Goal: Transaction & Acquisition: Purchase product/service

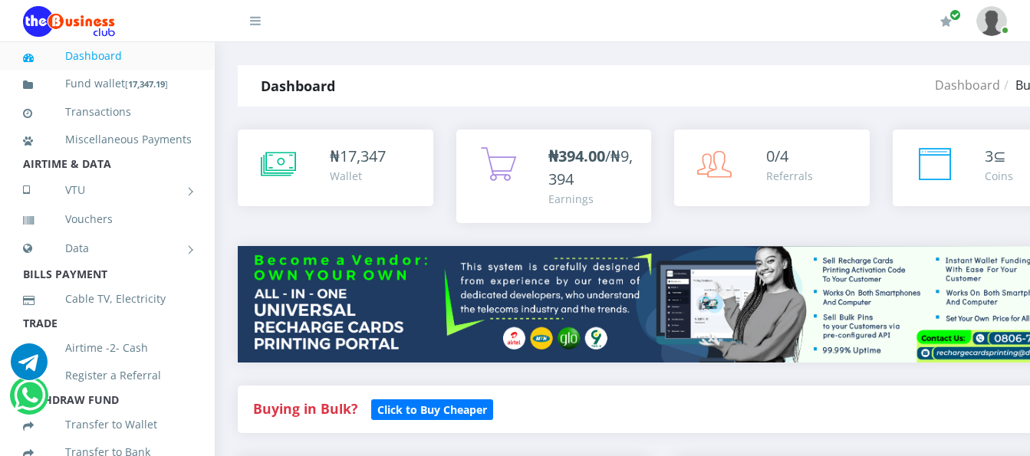
select select "MTN"
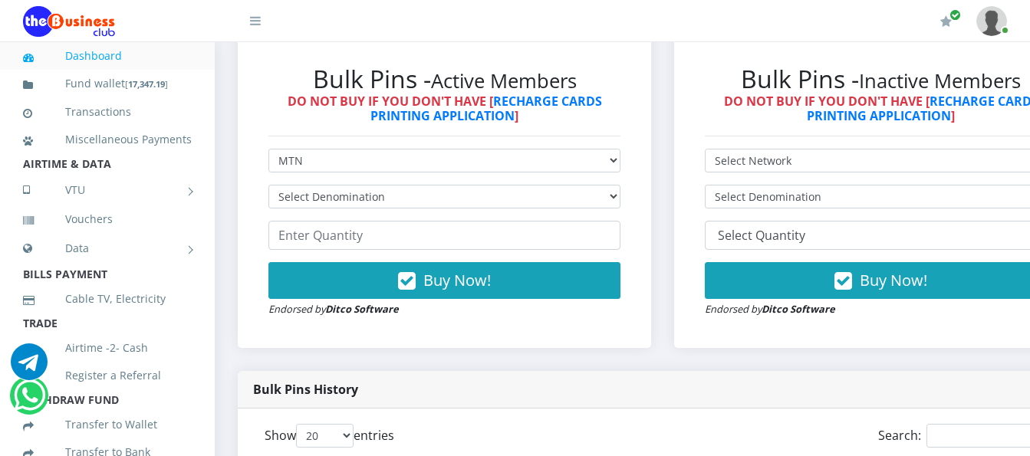
scroll to position [460, 0]
select select "96.99-100"
click at [269, 185] on select "Select Denomination MTN NGN100 - ₦96.99 MTN NGN200 - ₦193.98 MTN NGN400 - ₦387.…" at bounding box center [445, 197] width 352 height 24
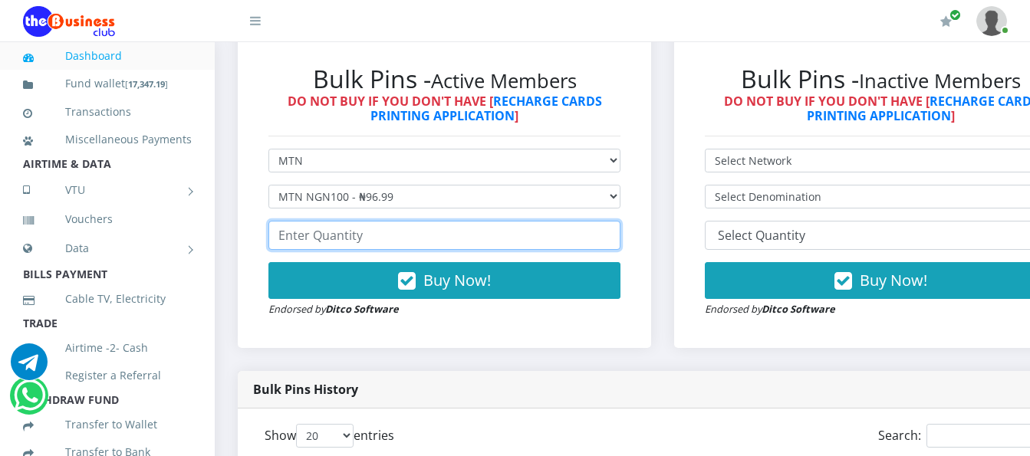
drag, startPoint x: 353, startPoint y: 224, endPoint x: 347, endPoint y: 199, distance: 25.3
click at [351, 221] on input "number" at bounding box center [445, 235] width 352 height 29
type input "50"
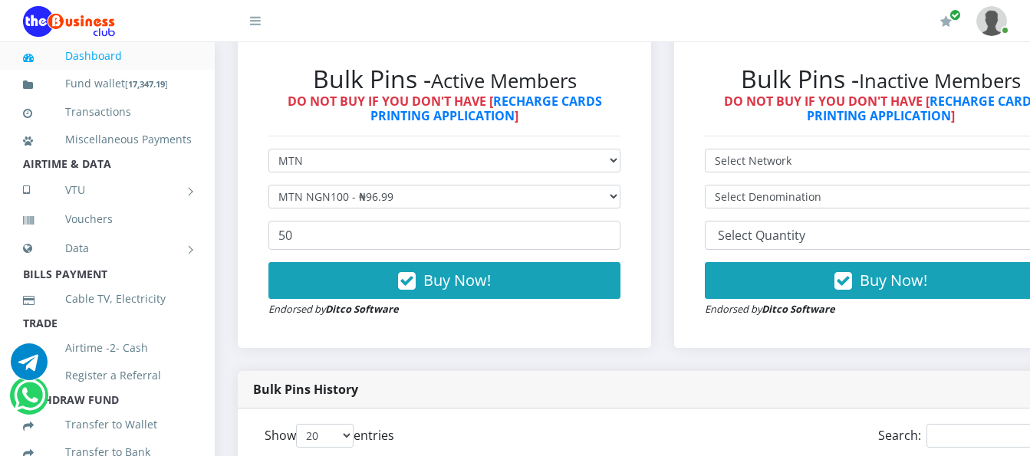
click at [437, 246] on form "Select Network MTN Globacom 9Mobile Airtel Select Denomination MTN NGN100 - ₦96…" at bounding box center [445, 233] width 352 height 169
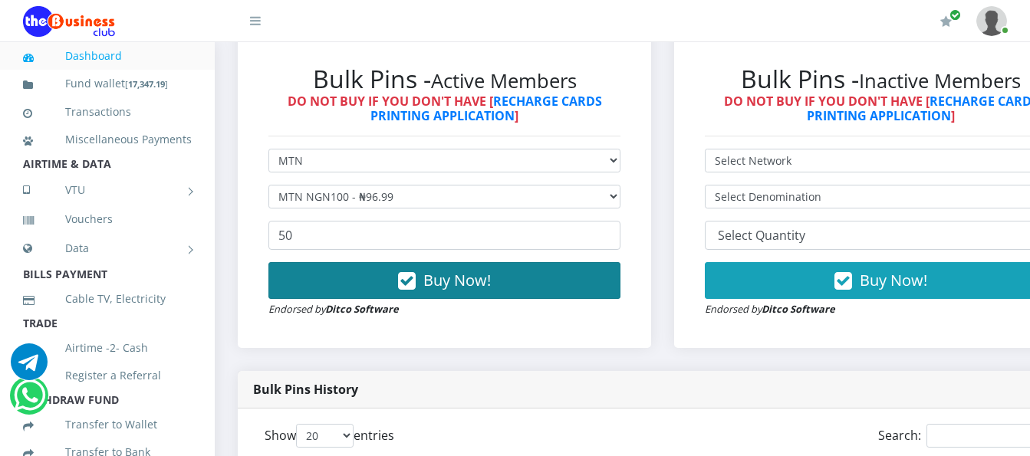
click at [407, 274] on icon "button" at bounding box center [407, 281] width 18 height 15
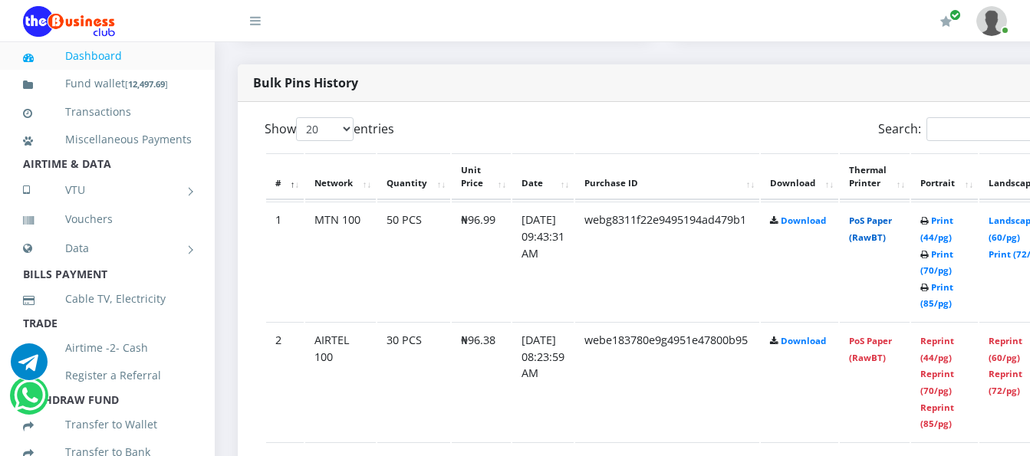
click at [892, 215] on link "PoS Paper (RawBT)" at bounding box center [870, 229] width 43 height 28
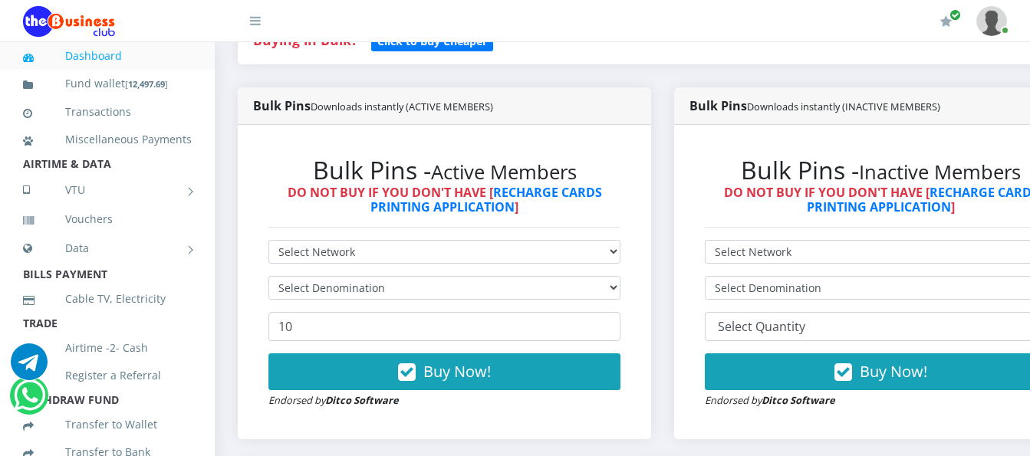
scroll to position [384, 0]
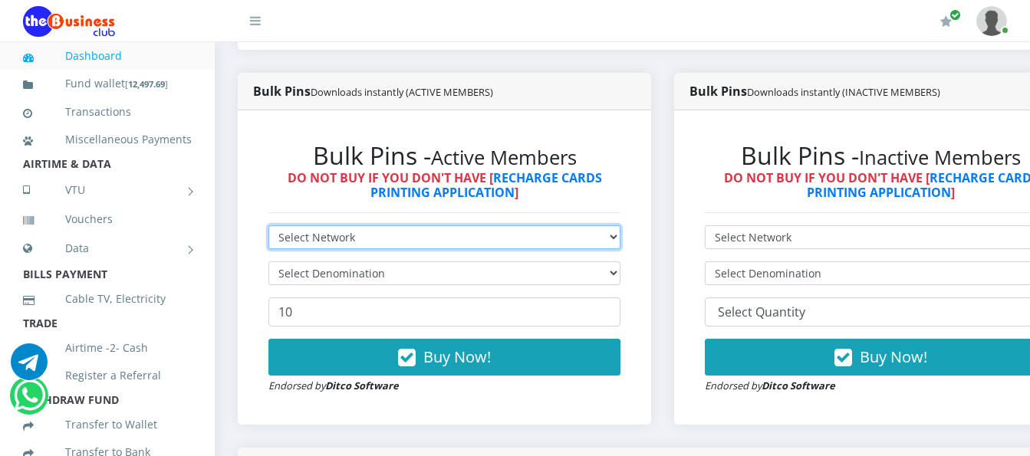
click at [620, 226] on select "Select Network MTN Globacom 9Mobile Airtel" at bounding box center [445, 238] width 352 height 24
select select "Airtel"
click at [269, 226] on select "Select Network MTN Globacom 9Mobile Airtel" at bounding box center [445, 238] width 352 height 24
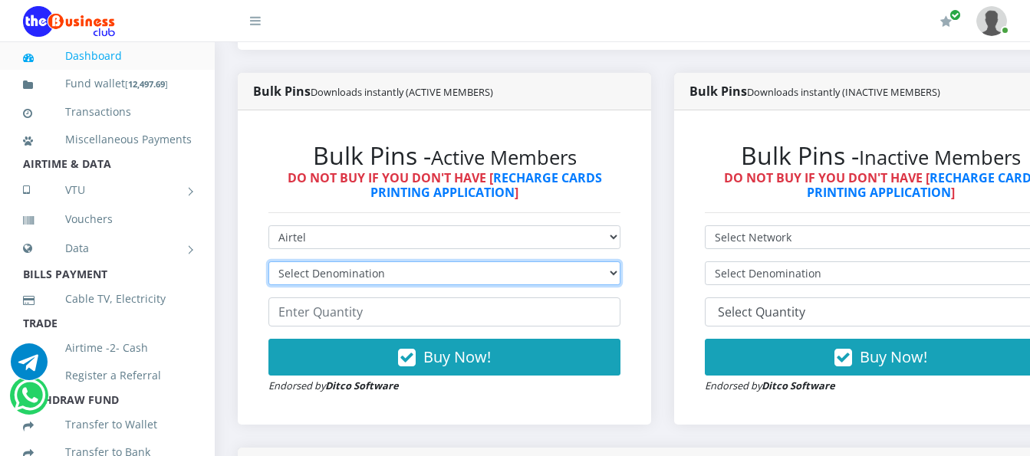
click at [615, 262] on select "Select Denomination Airtel NGN100 - ₦96.38 Airtel NGN200 - ₦192.76 Airtel NGN50…" at bounding box center [445, 274] width 352 height 24
select select "481.9-500"
click at [269, 262] on select "Select Denomination Airtel NGN100 - ₦96.38 Airtel NGN200 - ₦192.76 Airtel NGN50…" at bounding box center [445, 274] width 352 height 24
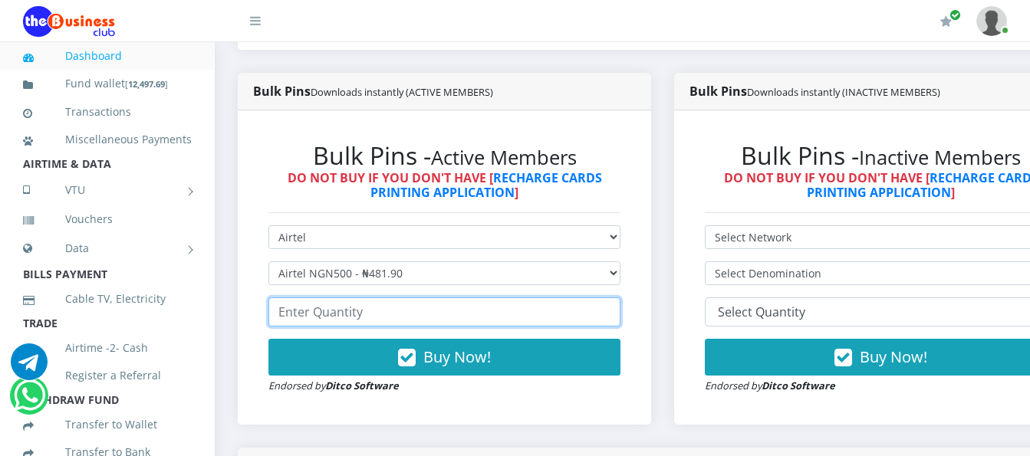
click at [556, 298] on input "number" at bounding box center [445, 312] width 352 height 29
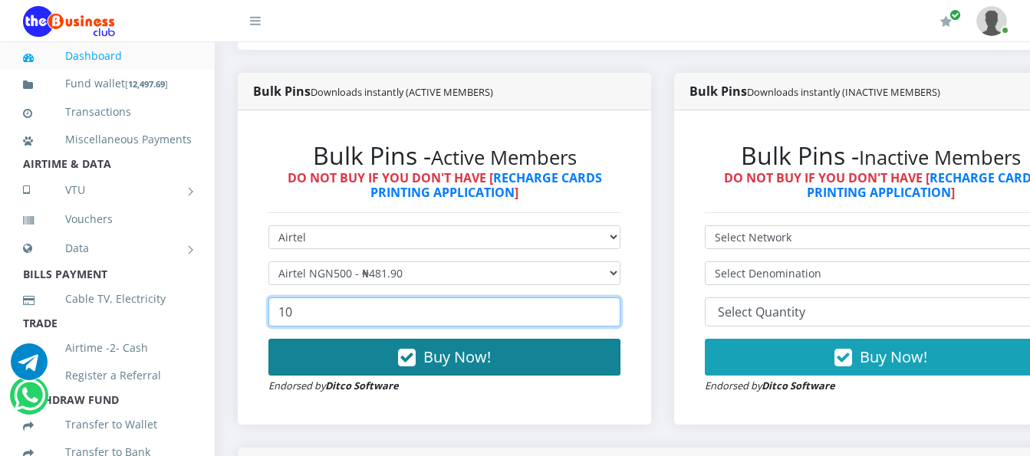
type input "10"
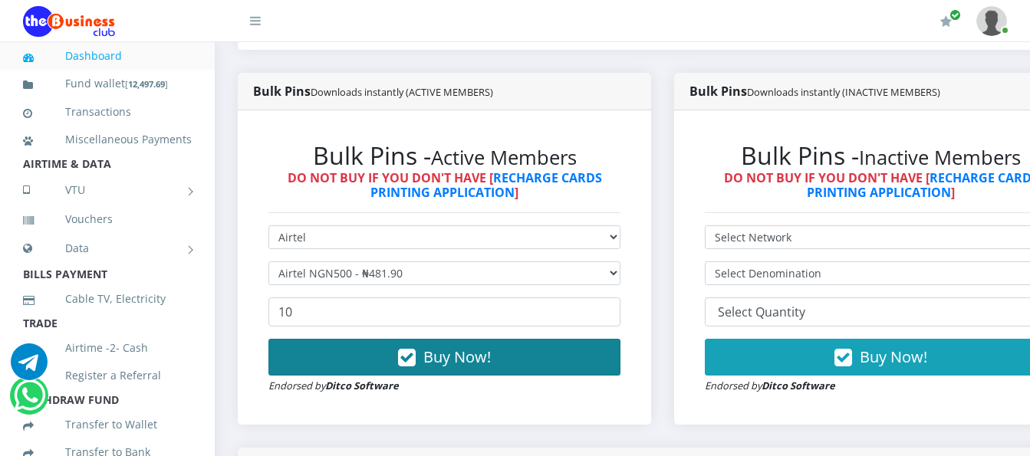
click at [558, 349] on button "Buy Now!" at bounding box center [445, 357] width 352 height 37
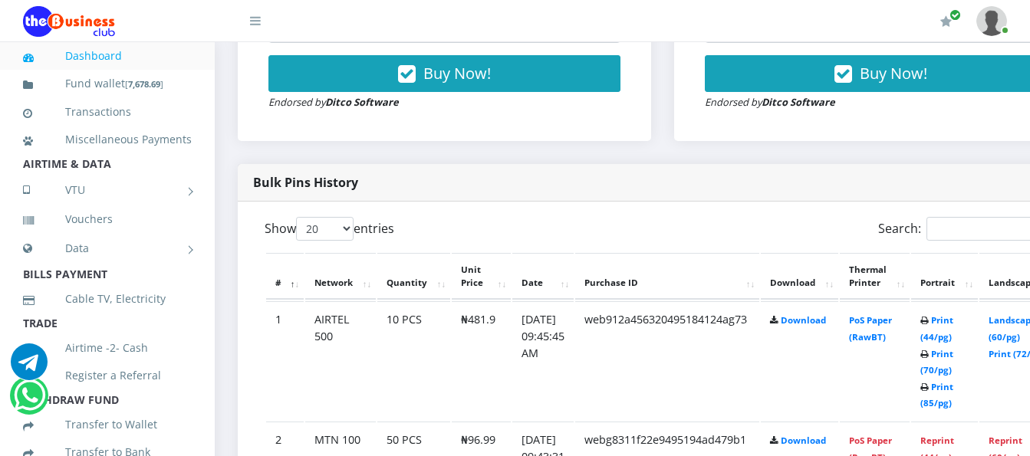
scroll to position [690, 0]
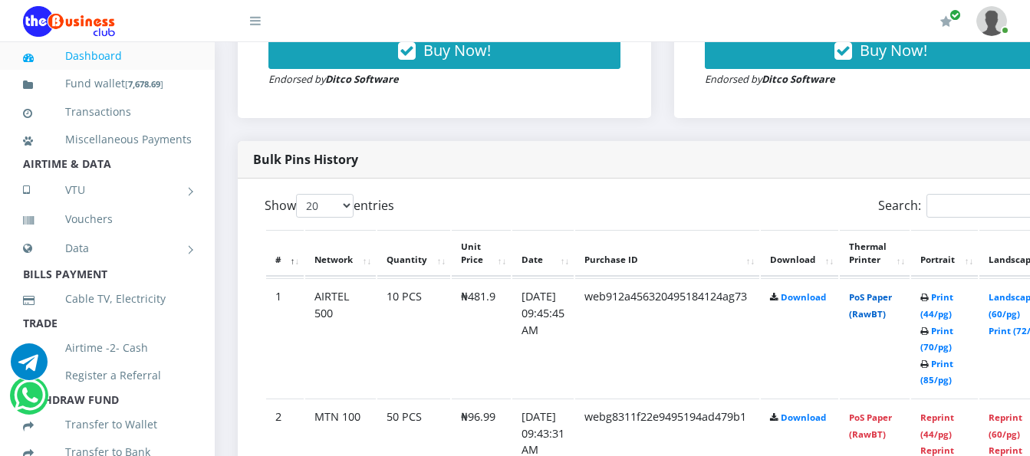
click at [892, 292] on link "PoS Paper (RawBT)" at bounding box center [870, 306] width 43 height 28
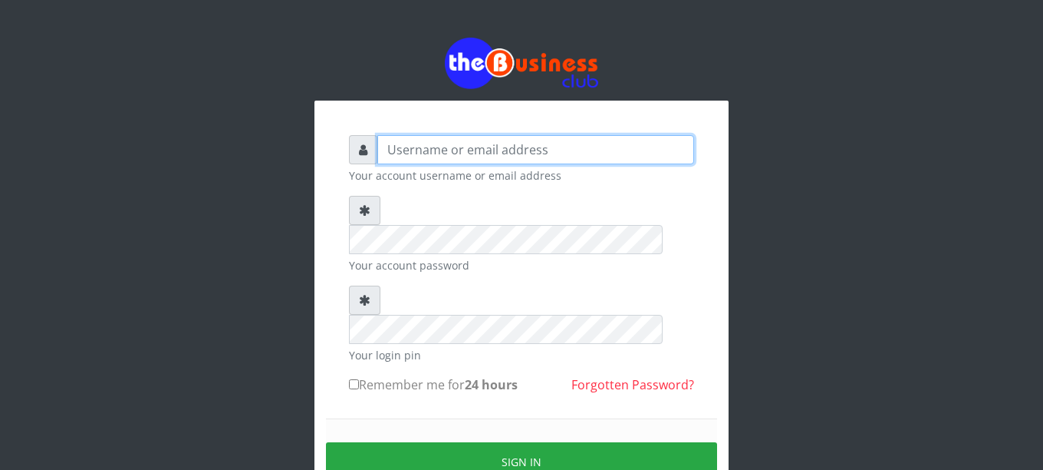
type input "Busybrain2"
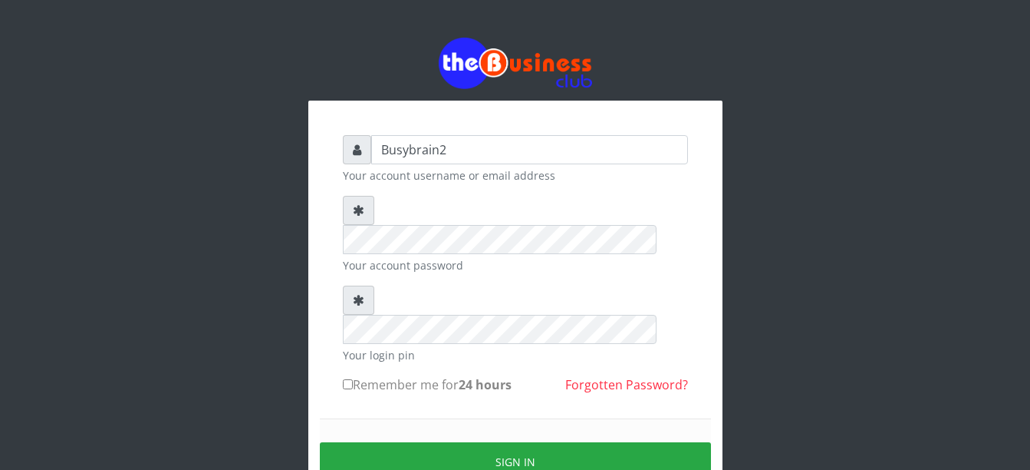
drag, startPoint x: 482, startPoint y: 405, endPoint x: 476, endPoint y: 371, distance: 34.2
click at [482, 442] on button "Sign in" at bounding box center [515, 461] width 391 height 39
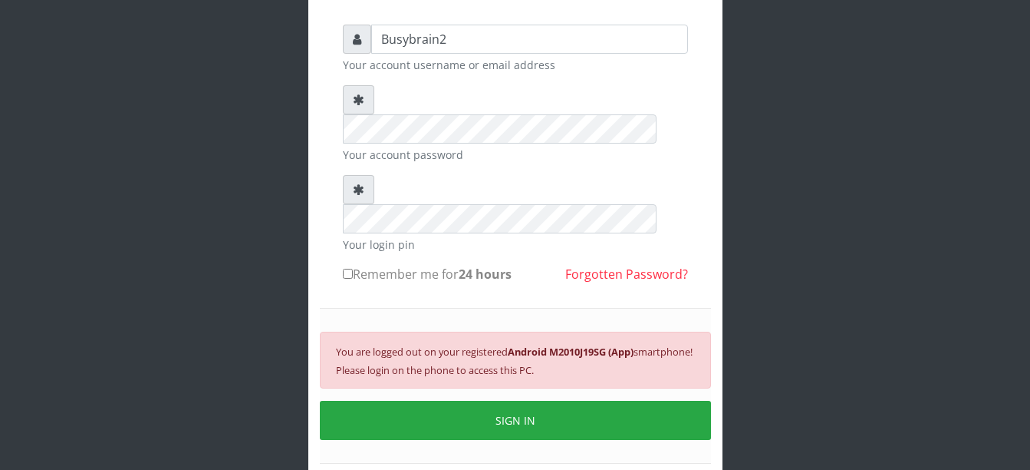
scroll to position [147, 0]
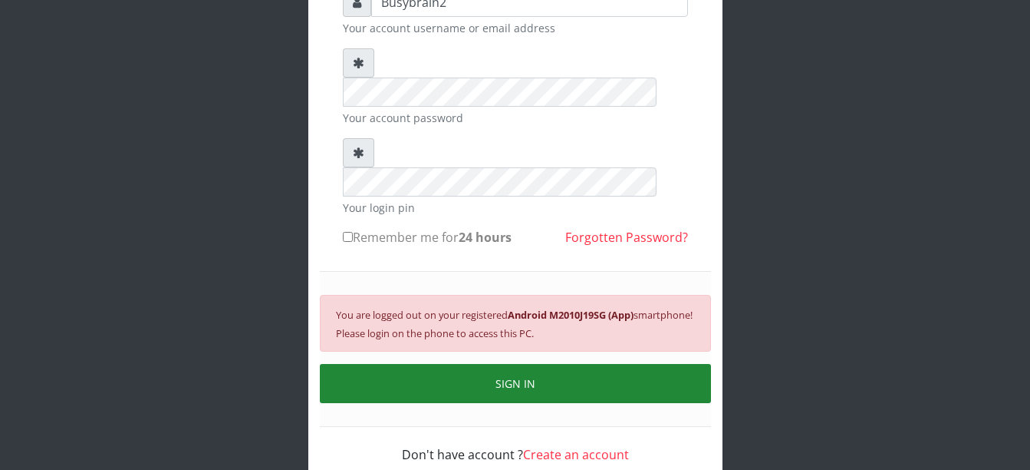
click at [527, 364] on button "SIGN IN" at bounding box center [515, 383] width 391 height 39
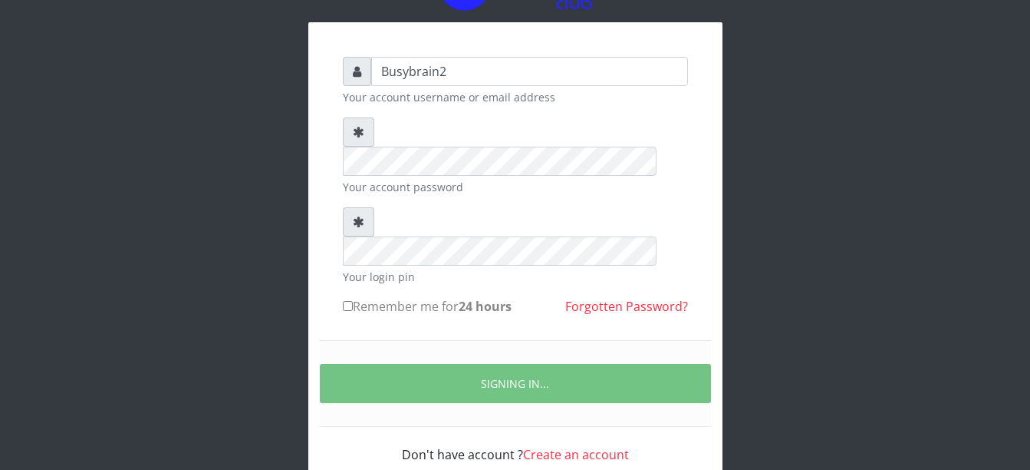
scroll to position [129, 0]
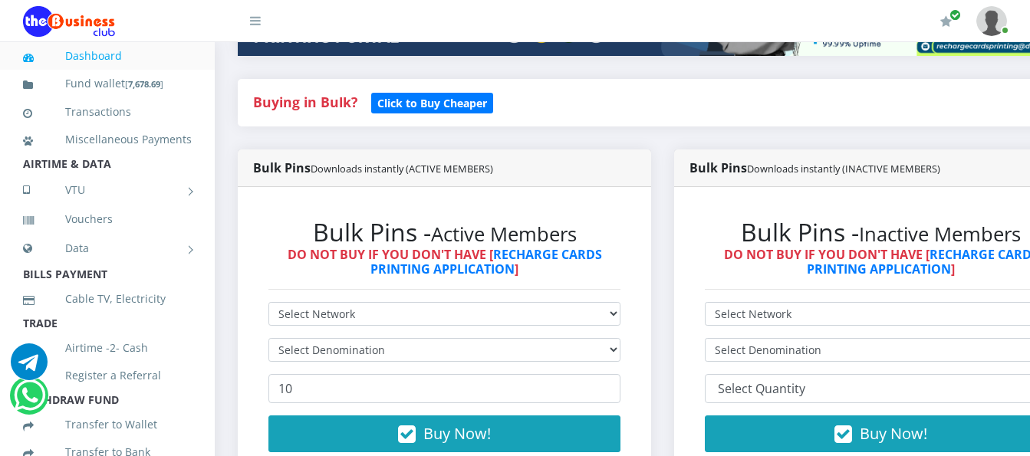
scroll to position [384, 0]
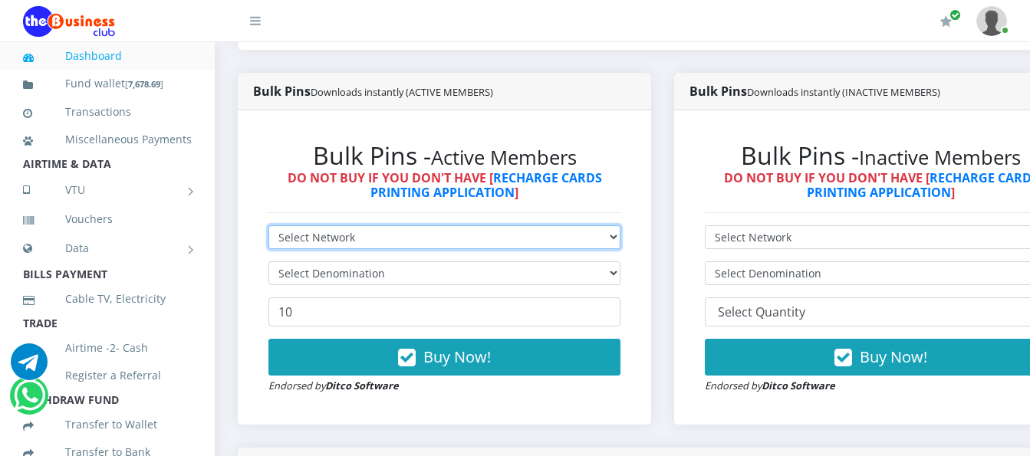
click at [354, 226] on select "Select Network MTN Globacom 9Mobile Airtel" at bounding box center [445, 238] width 352 height 24
select select "MTN"
click at [269, 226] on select "Select Network MTN Globacom 9Mobile Airtel" at bounding box center [445, 238] width 352 height 24
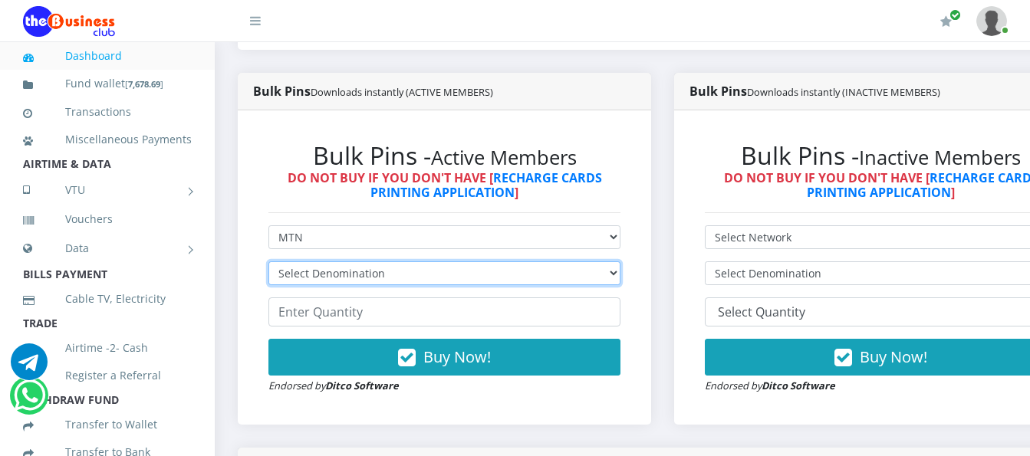
click at [470, 262] on select "Select Denomination MTN NGN100 - ₦96.99 MTN NGN200 - ₦193.98 MTN NGN400 - ₦387.…" at bounding box center [445, 274] width 352 height 24
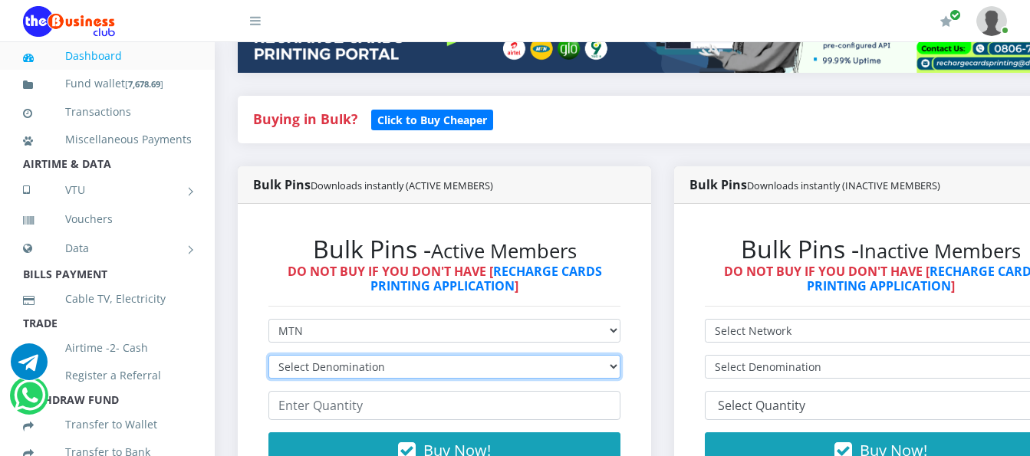
scroll to position [307, 0]
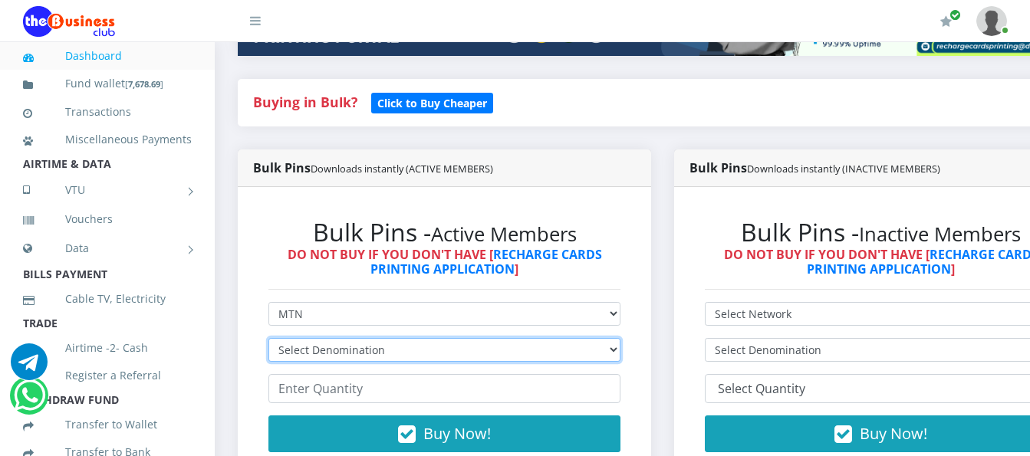
click at [568, 338] on select "Select Denomination MTN NGN100 - ₦96.99 MTN NGN200 - ₦193.98 MTN NGN400 - ₦387.…" at bounding box center [445, 350] width 352 height 24
select select "193.98-200"
click at [269, 338] on select "Select Denomination MTN NGN100 - ₦96.99 MTN NGN200 - ₦193.98 MTN NGN400 - ₦387.…" at bounding box center [445, 350] width 352 height 24
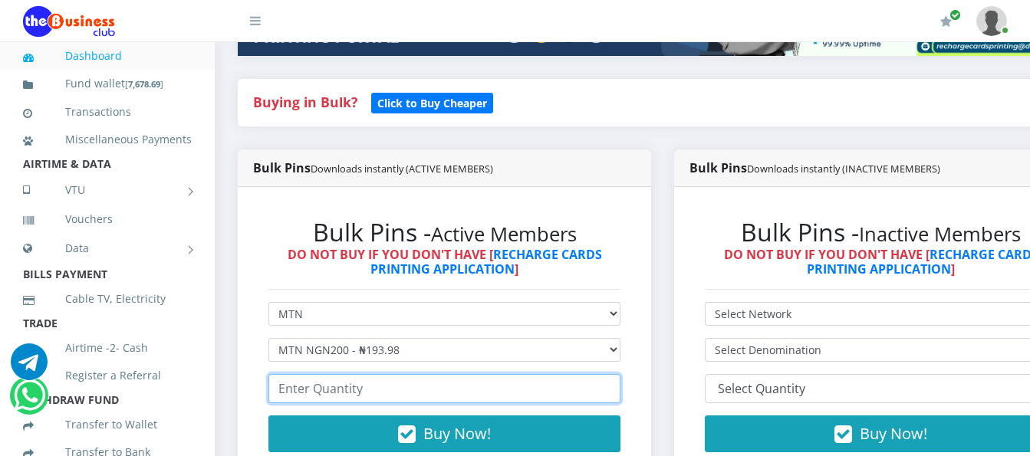
click at [578, 374] on input "number" at bounding box center [445, 388] width 352 height 29
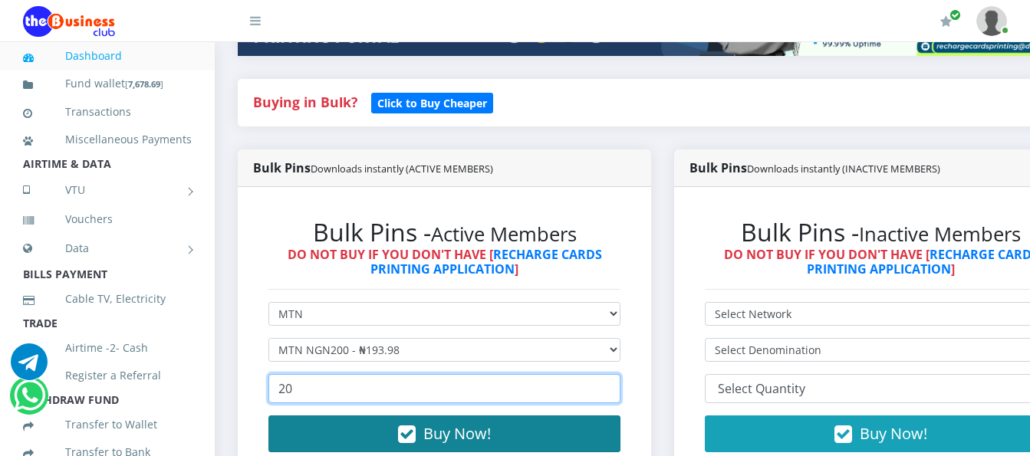
type input "20"
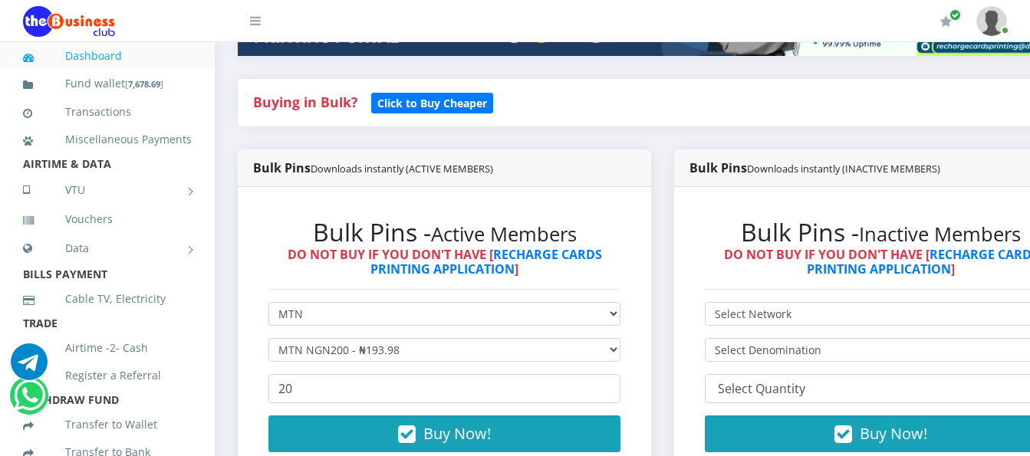
drag, startPoint x: 578, startPoint y: 405, endPoint x: 578, endPoint y: 379, distance: 26.1
click at [579, 416] on button "Buy Now!" at bounding box center [445, 434] width 352 height 37
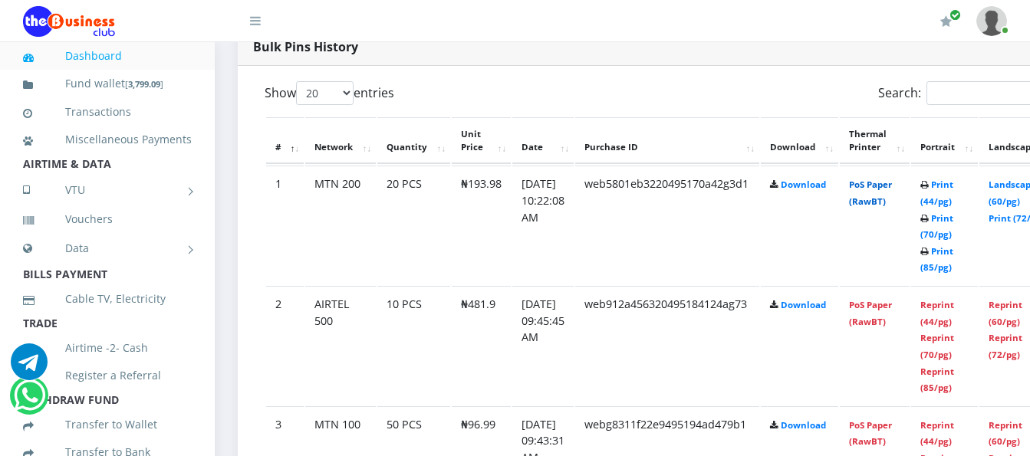
click at [889, 179] on link "PoS Paper (RawBT)" at bounding box center [870, 193] width 43 height 28
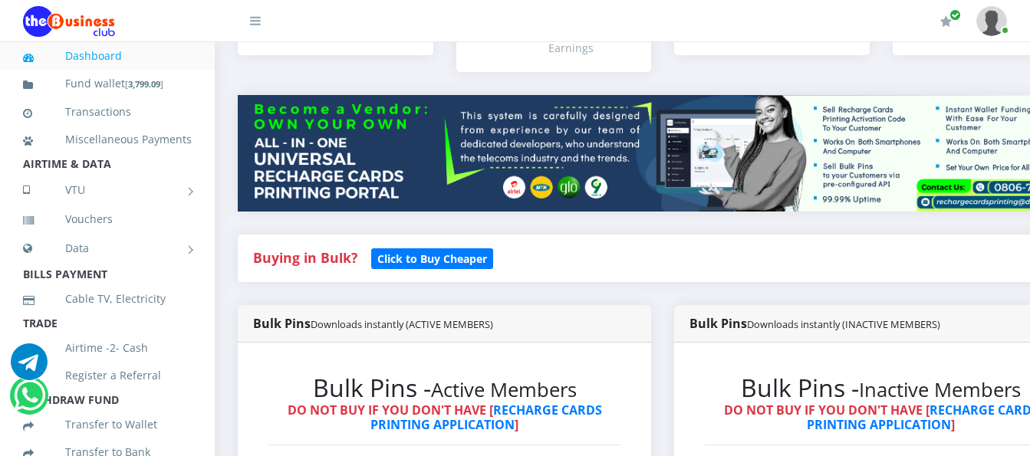
scroll to position [307, 0]
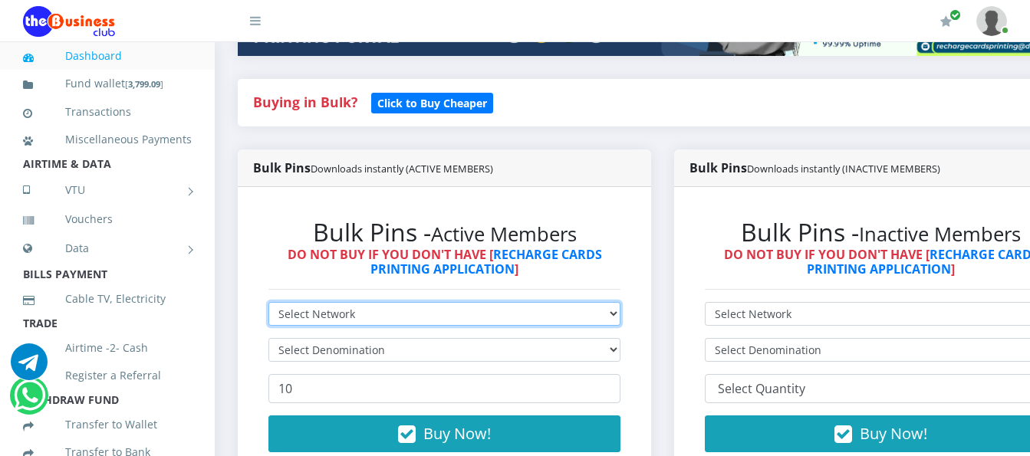
click at [601, 302] on select "Select Network MTN Globacom 9Mobile Airtel" at bounding box center [445, 314] width 352 height 24
select select "MTN"
click at [269, 302] on select "Select Network MTN Globacom 9Mobile Airtel" at bounding box center [445, 314] width 352 height 24
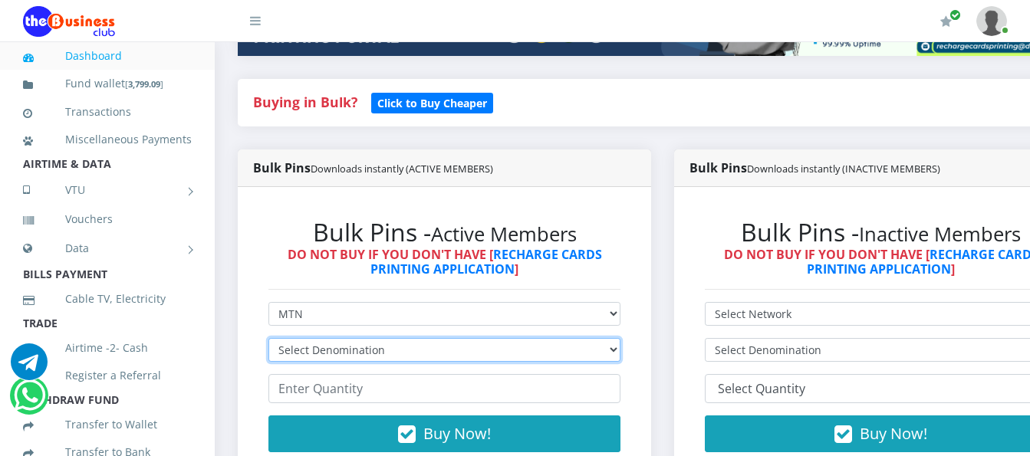
click at [588, 338] on select "Select Denomination MTN NGN100 - ₦96.99 MTN NGN200 - ₦193.98 MTN NGN400 - ₦387.…" at bounding box center [445, 350] width 352 height 24
select select "96.99-100"
click at [269, 338] on select "Select Denomination MTN NGN100 - ₦96.99 MTN NGN200 - ₦193.98 MTN NGN400 - ₦387.…" at bounding box center [445, 350] width 352 height 24
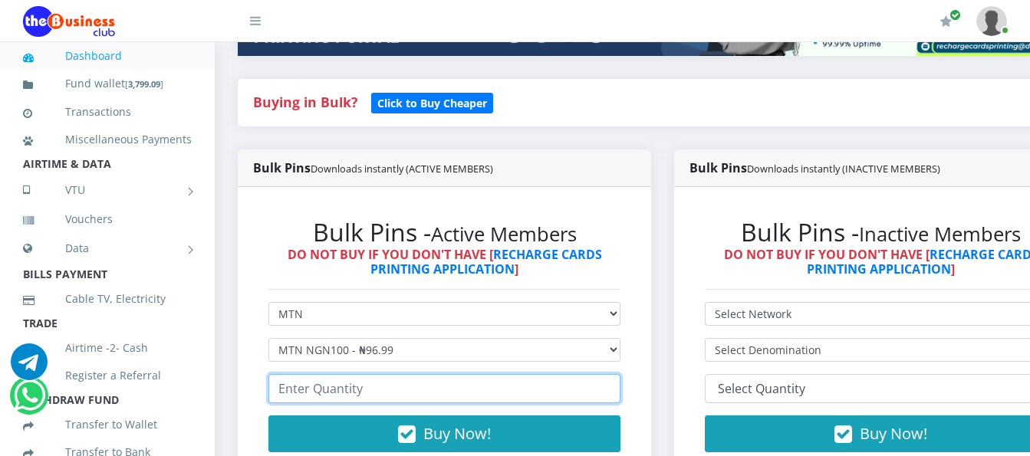
click at [593, 374] on input "number" at bounding box center [445, 388] width 352 height 29
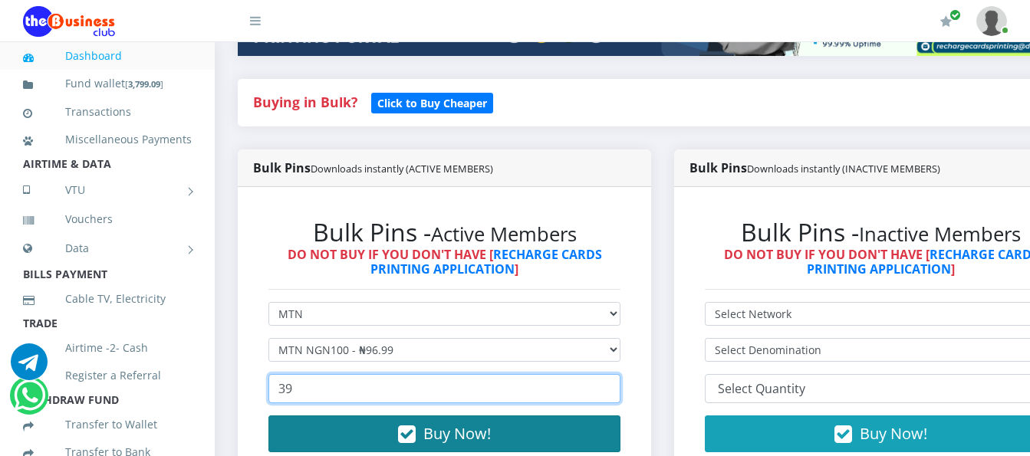
type input "39"
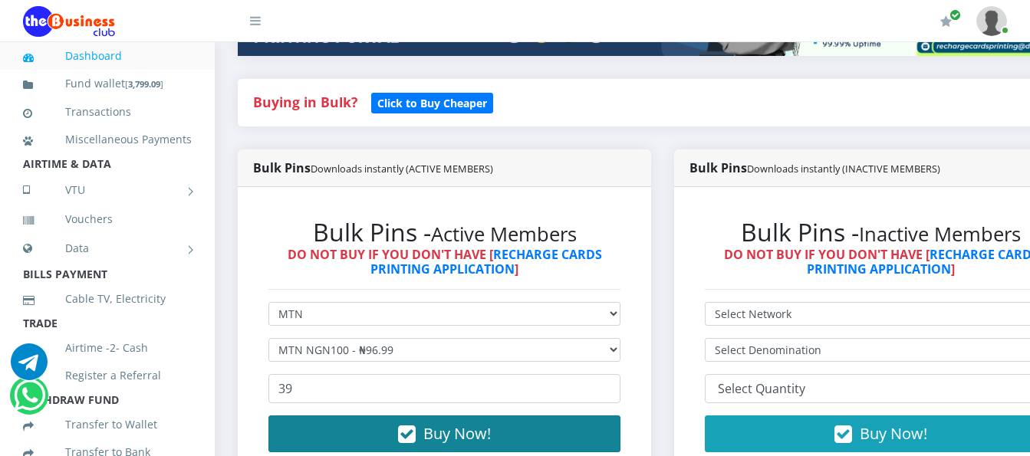
click at [585, 426] on button "Buy Now!" at bounding box center [445, 434] width 352 height 37
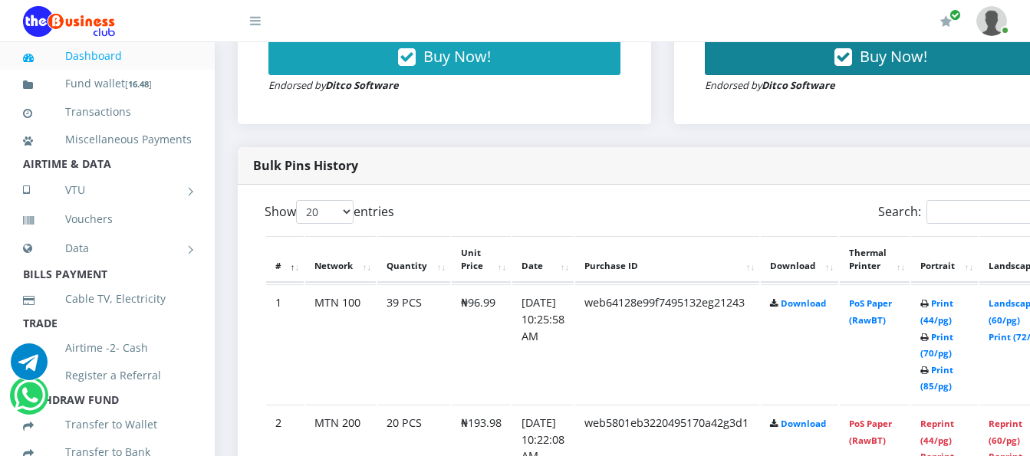
scroll to position [690, 0]
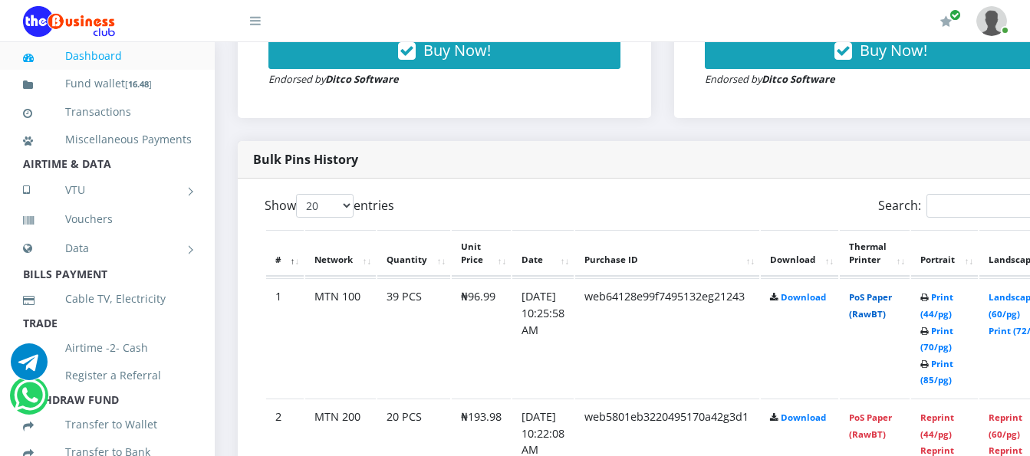
click at [892, 292] on link "PoS Paper (RawBT)" at bounding box center [870, 306] width 43 height 28
